Goal: Complete application form

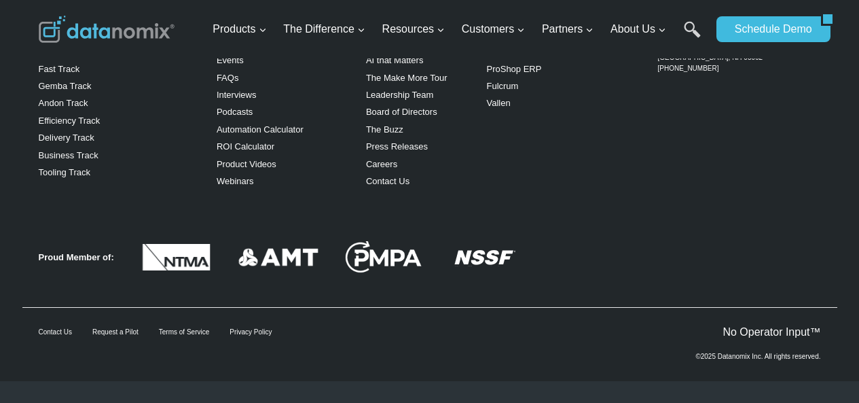
scroll to position [6284, 0]
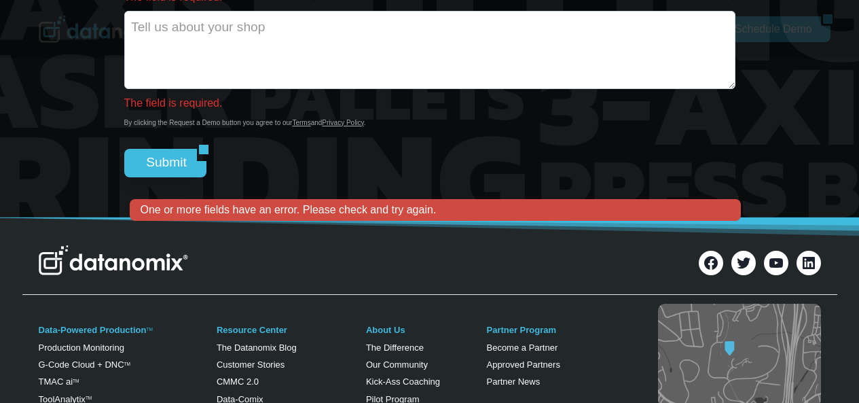
scroll to position [5520, 0]
